Goal: Information Seeking & Learning: Learn about a topic

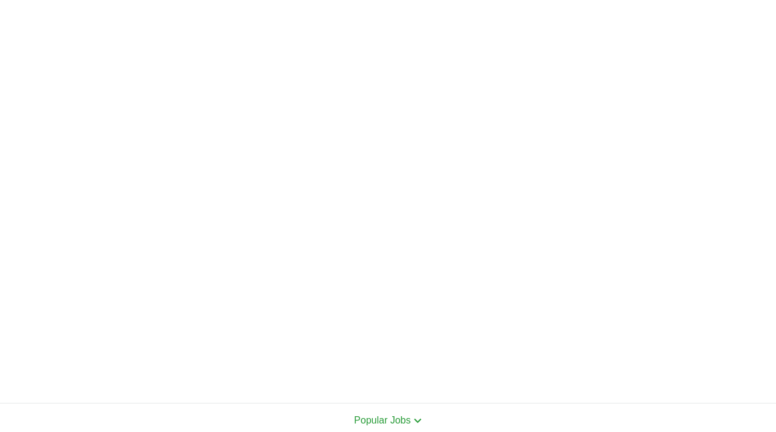
scroll to position [563, 0]
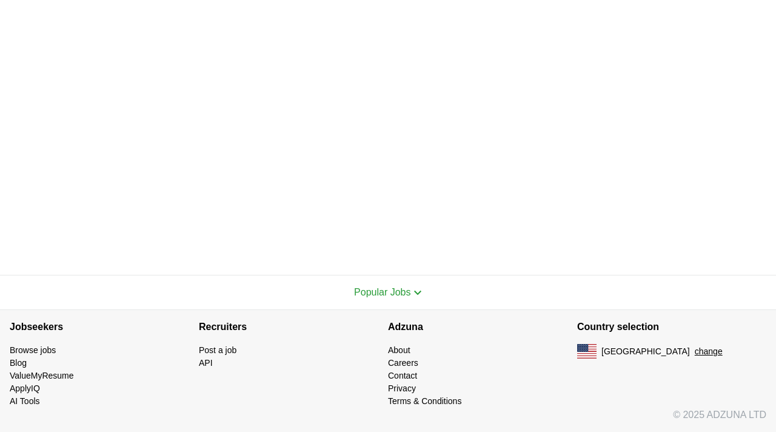
click at [695, 349] on button "change" at bounding box center [709, 351] width 28 height 13
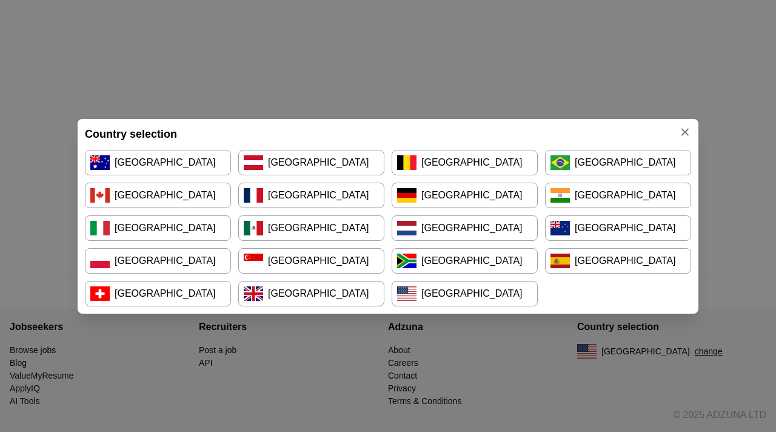
click at [471, 286] on link "[GEOGRAPHIC_DATA]" at bounding box center [465, 293] width 146 height 25
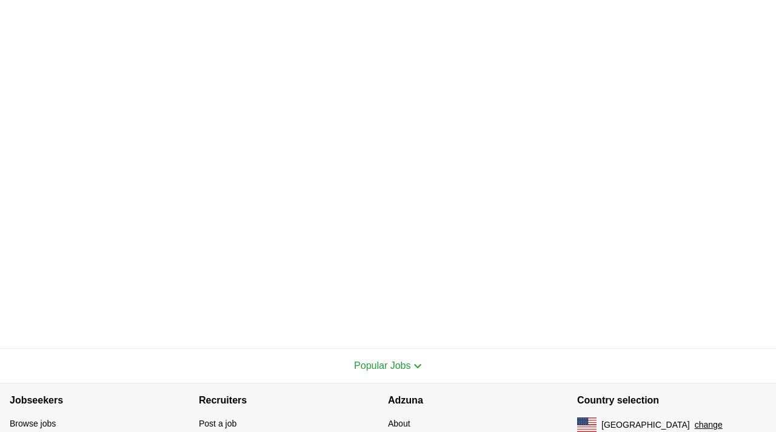
scroll to position [562, 0]
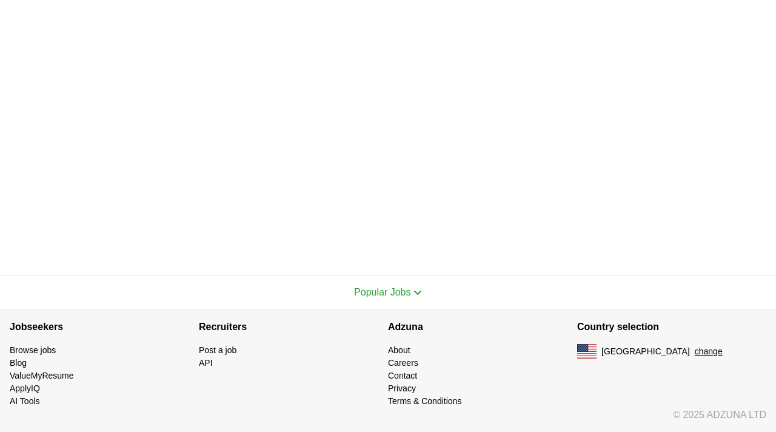
click at [41, 353] on link "Browse jobs" at bounding box center [33, 350] width 46 height 10
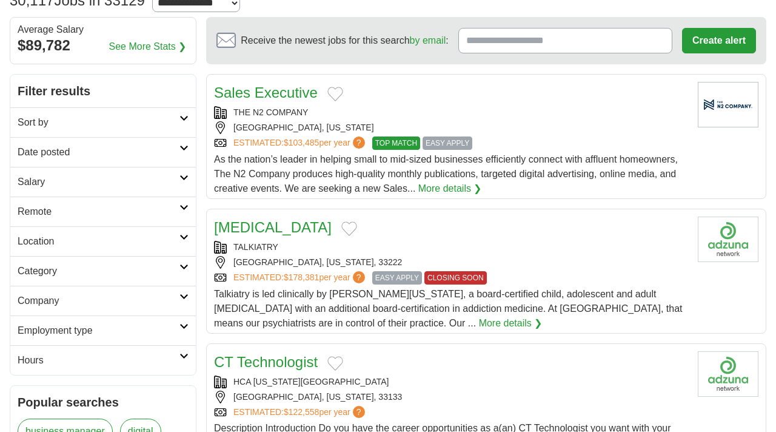
scroll to position [115, 0]
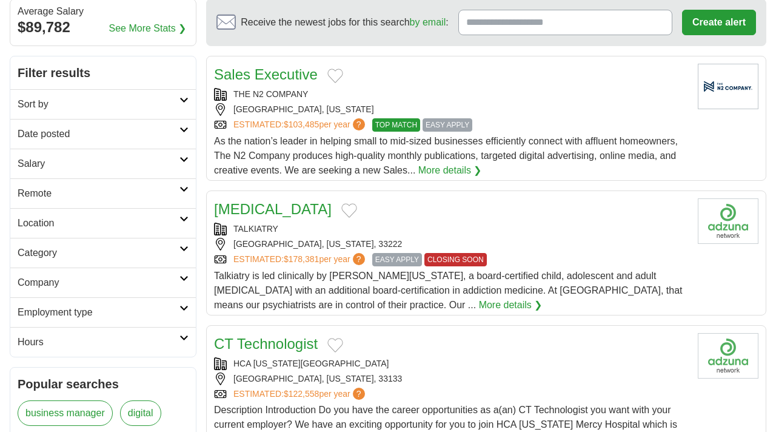
click at [188, 182] on link "Remote" at bounding box center [103, 193] width 186 height 30
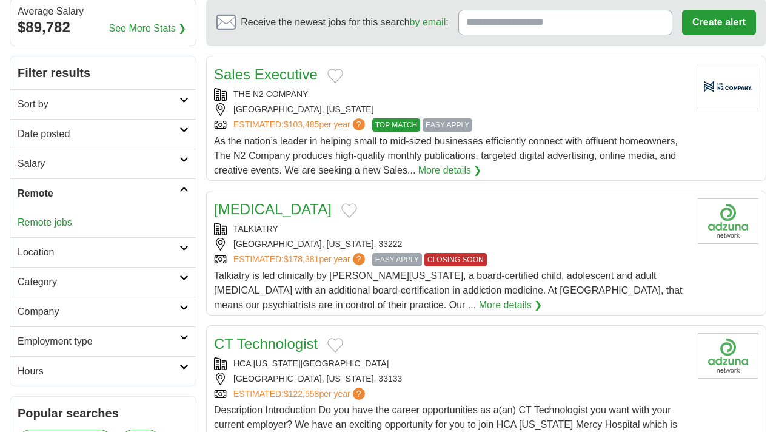
click at [153, 255] on h2 "Location" at bounding box center [99, 252] width 162 height 15
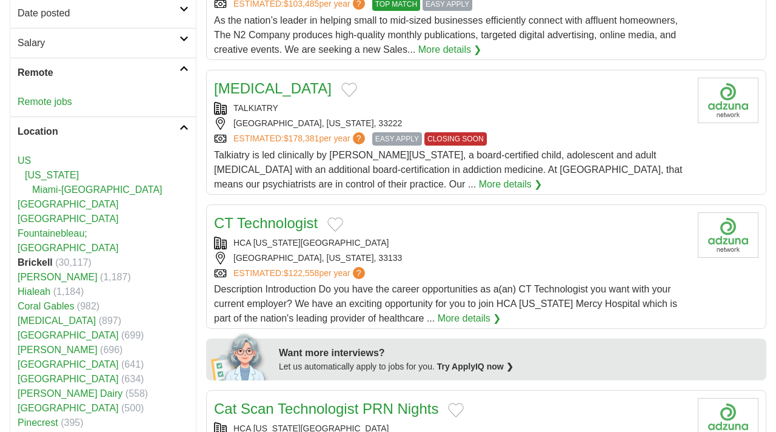
scroll to position [237, 0]
click at [61, 101] on link "Remote jobs" at bounding box center [45, 101] width 55 height 10
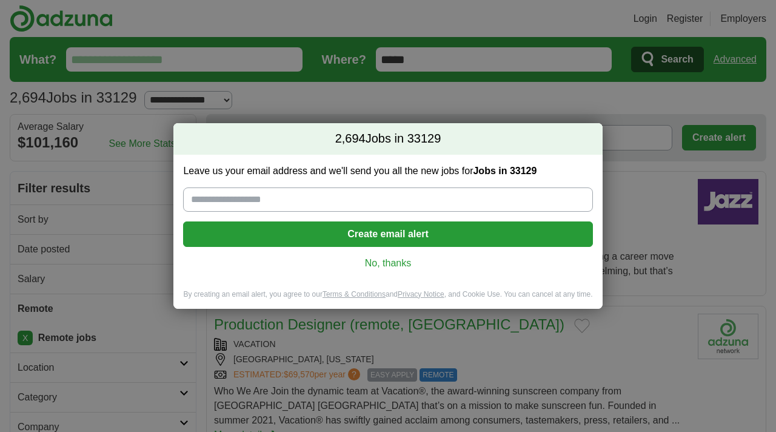
click at [386, 263] on link "No, thanks" at bounding box center [388, 263] width 390 height 13
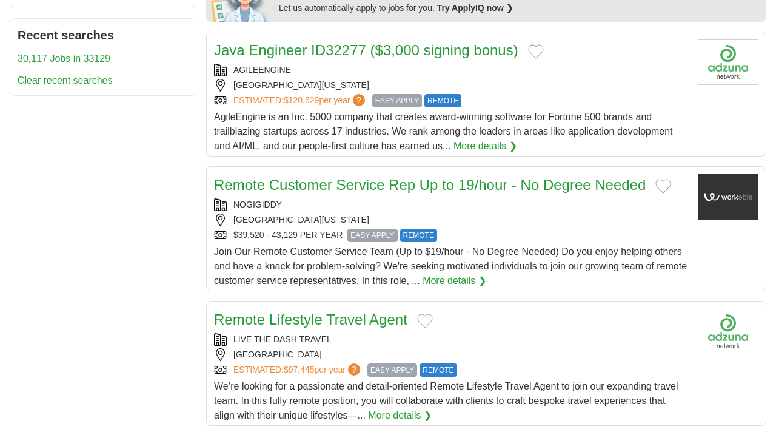
scroll to position [610, 0]
click at [374, 228] on span "EASY APPLY" at bounding box center [373, 234] width 50 height 13
